Goal: Find specific page/section: Find specific page/section

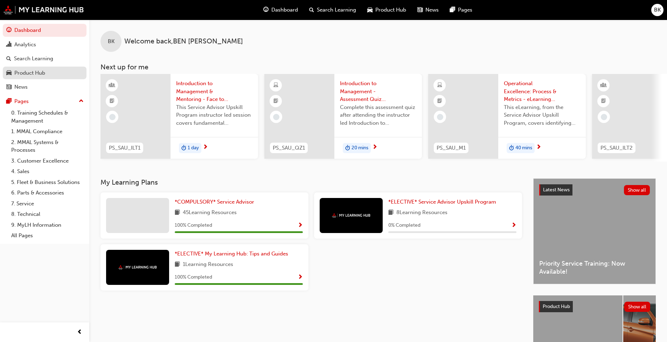
click at [58, 74] on div "Product Hub" at bounding box center [44, 73] width 77 height 9
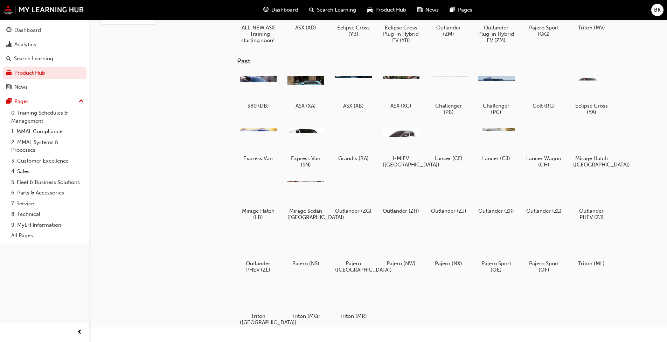
scroll to position [65, 0]
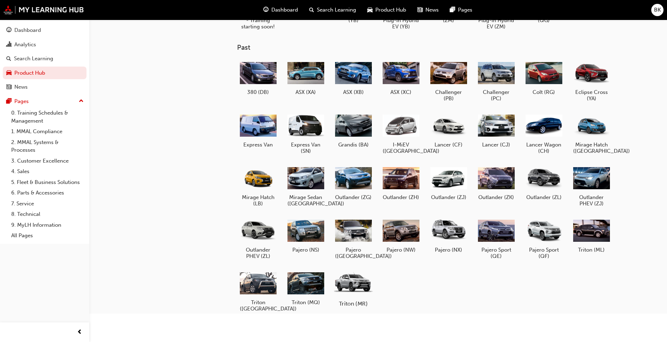
click at [350, 262] on div at bounding box center [353, 283] width 39 height 28
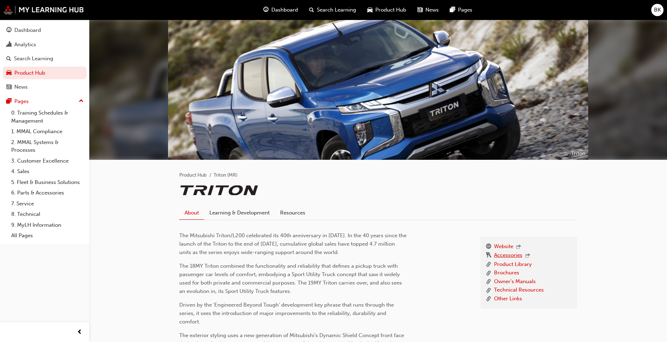
click at [350, 254] on link "Accessories" at bounding box center [508, 255] width 28 height 9
